Goal: Task Accomplishment & Management: Manage account settings

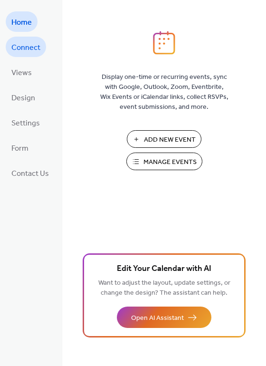
click at [28, 50] on span "Connect" at bounding box center [25, 47] width 29 height 15
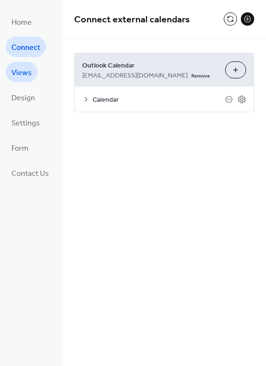
click at [32, 69] on link "Views" at bounding box center [22, 72] width 32 height 20
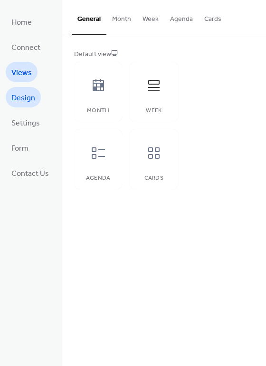
click at [24, 98] on span "Design" at bounding box center [23, 98] width 24 height 15
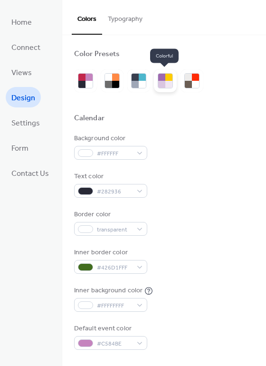
click at [167, 83] on div at bounding box center [168, 84] width 7 height 7
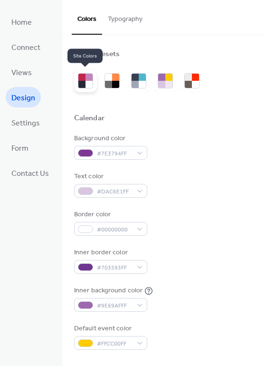
click at [84, 83] on div at bounding box center [81, 84] width 7 height 7
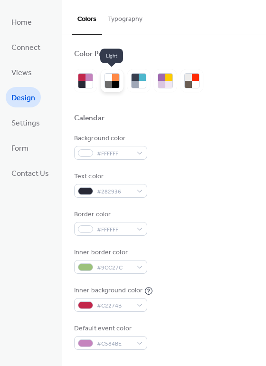
click at [112, 83] on div at bounding box center [115, 84] width 7 height 7
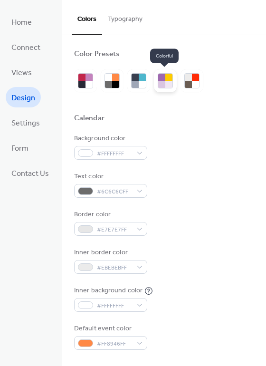
click at [160, 77] on div at bounding box center [161, 77] width 7 height 7
